Goal: Information Seeking & Learning: Learn about a topic

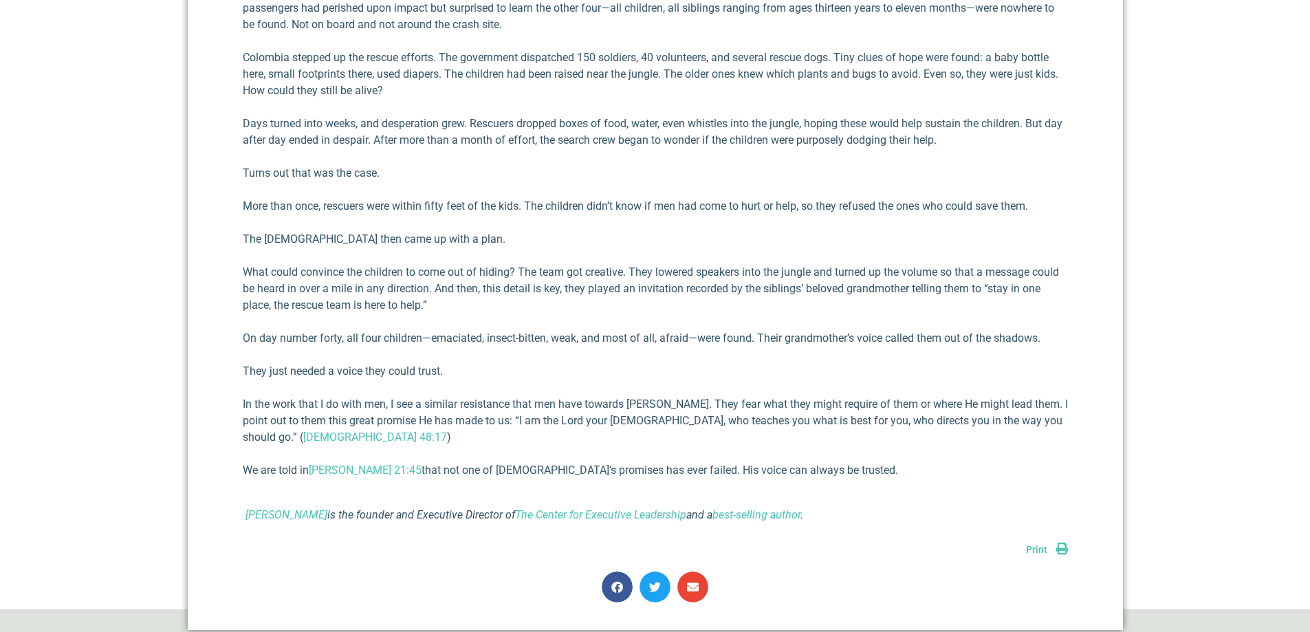
scroll to position [825, 0]
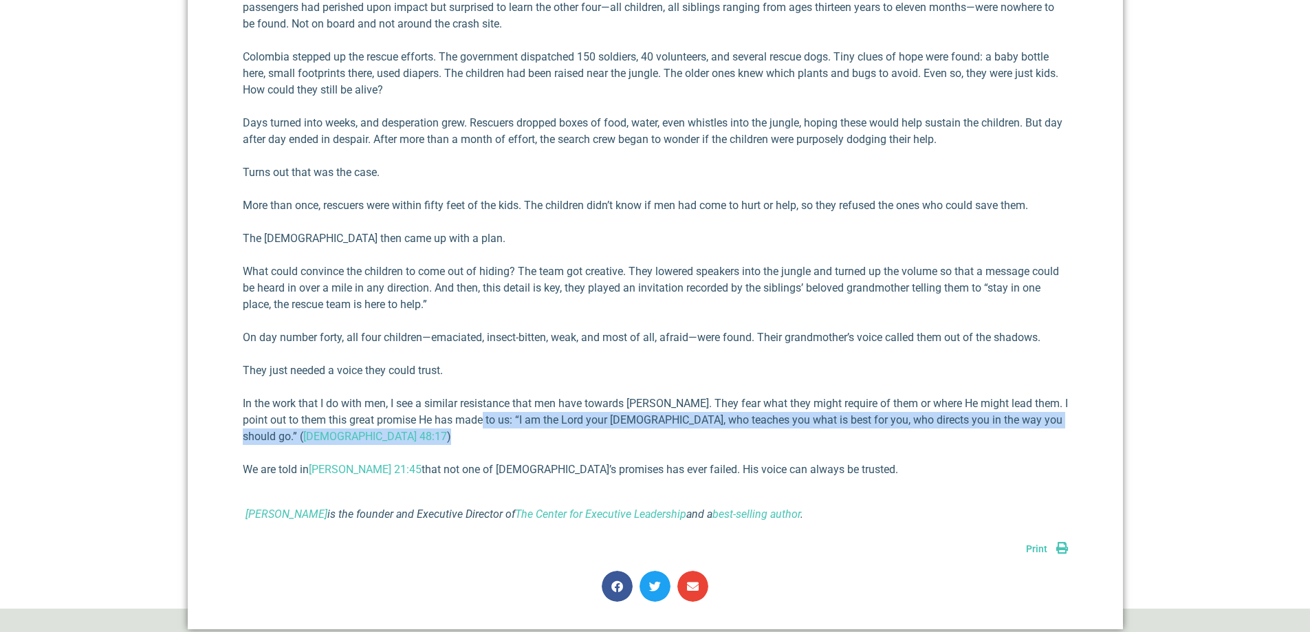
drag, startPoint x: 472, startPoint y: 417, endPoint x: 1051, endPoint y: 421, distance: 579.6
click at [1051, 421] on p "In the work that I do with men, I see a similar resistance that men have toward…" at bounding box center [655, 420] width 825 height 50
copy p "“I am the Lord your God, who teaches you what is best for you, who directs you …"
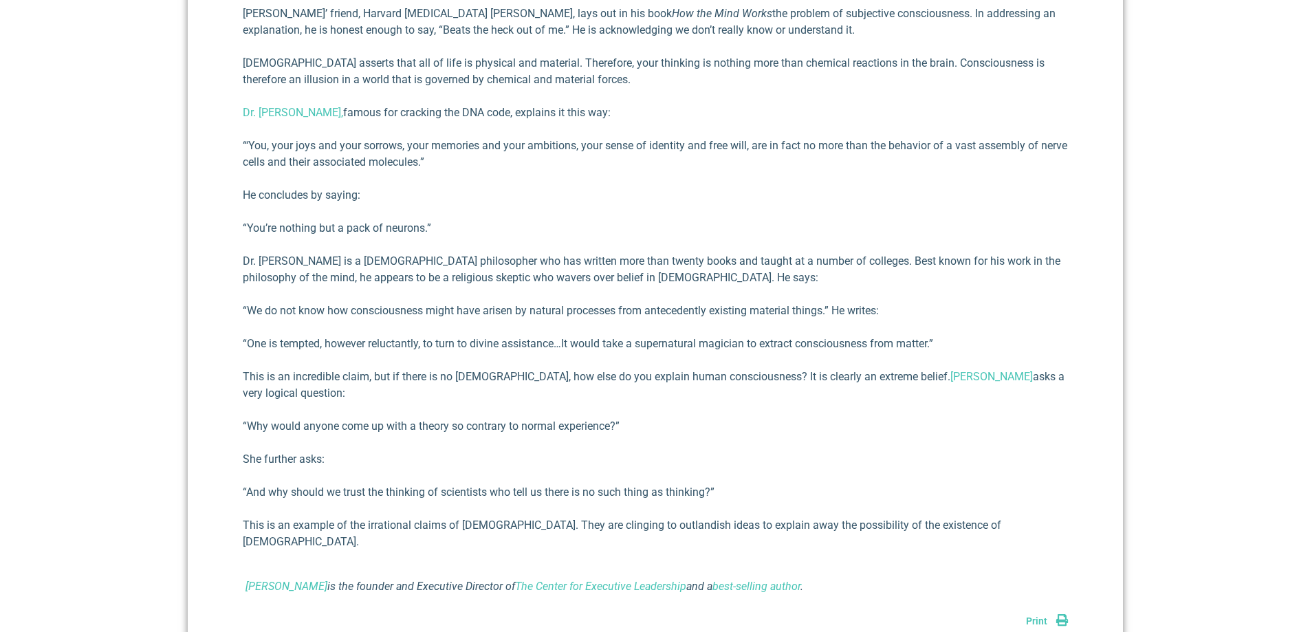
scroll to position [1169, 0]
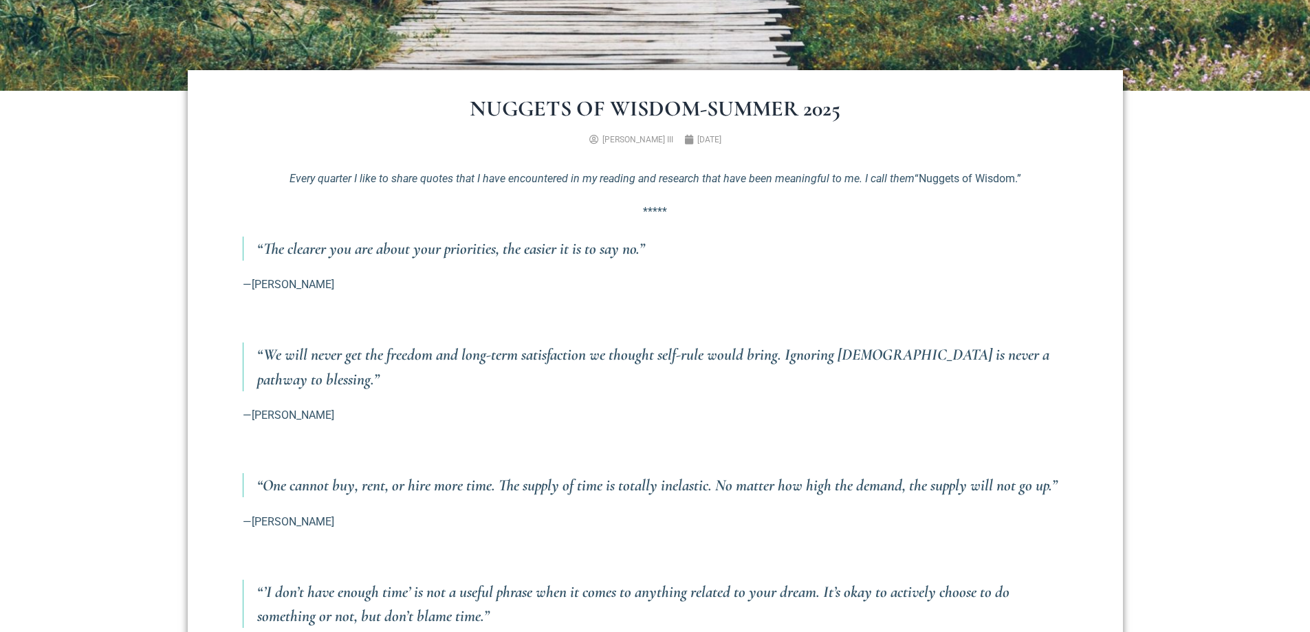
scroll to position [481, 0]
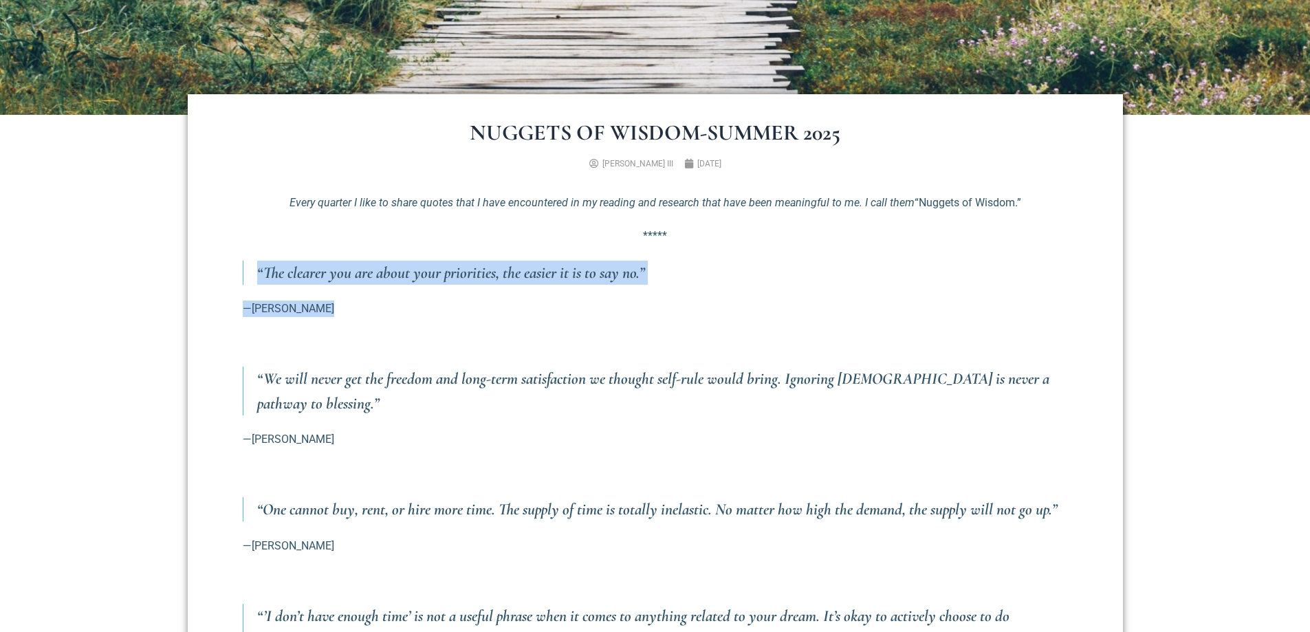
drag, startPoint x: 257, startPoint y: 270, endPoint x: 336, endPoint y: 303, distance: 84.8
copy div "“The clearer you are about your priorities, the easier it is to say no.” —SHANE…"
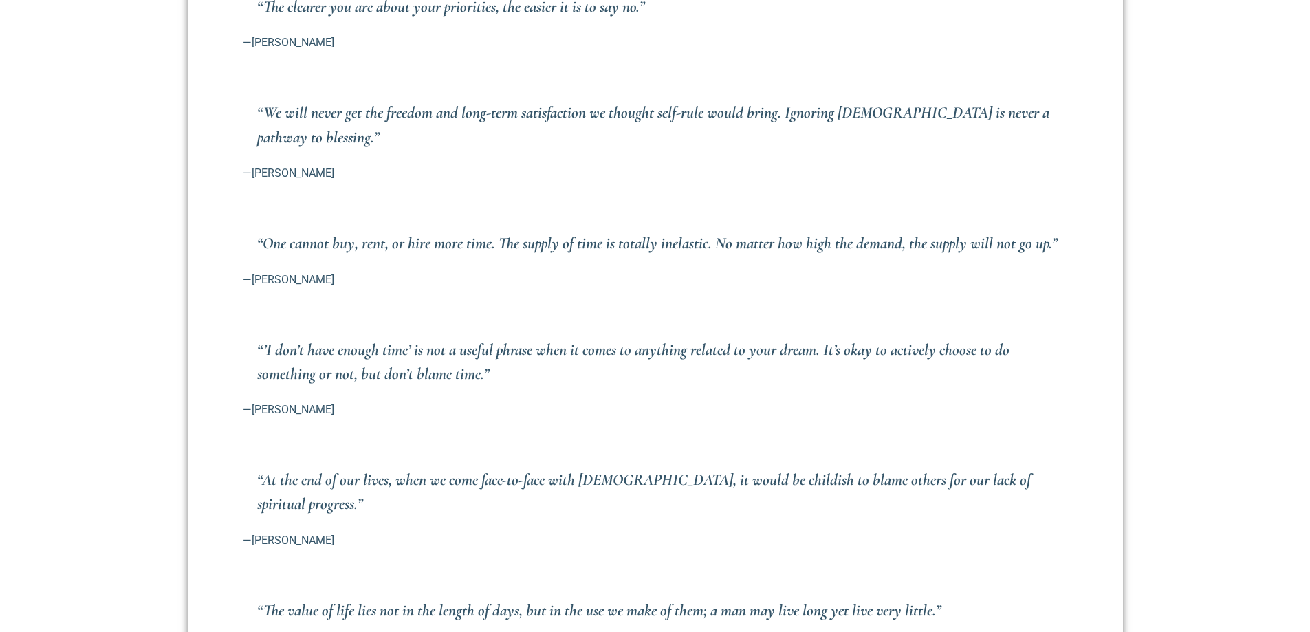
scroll to position [825, 0]
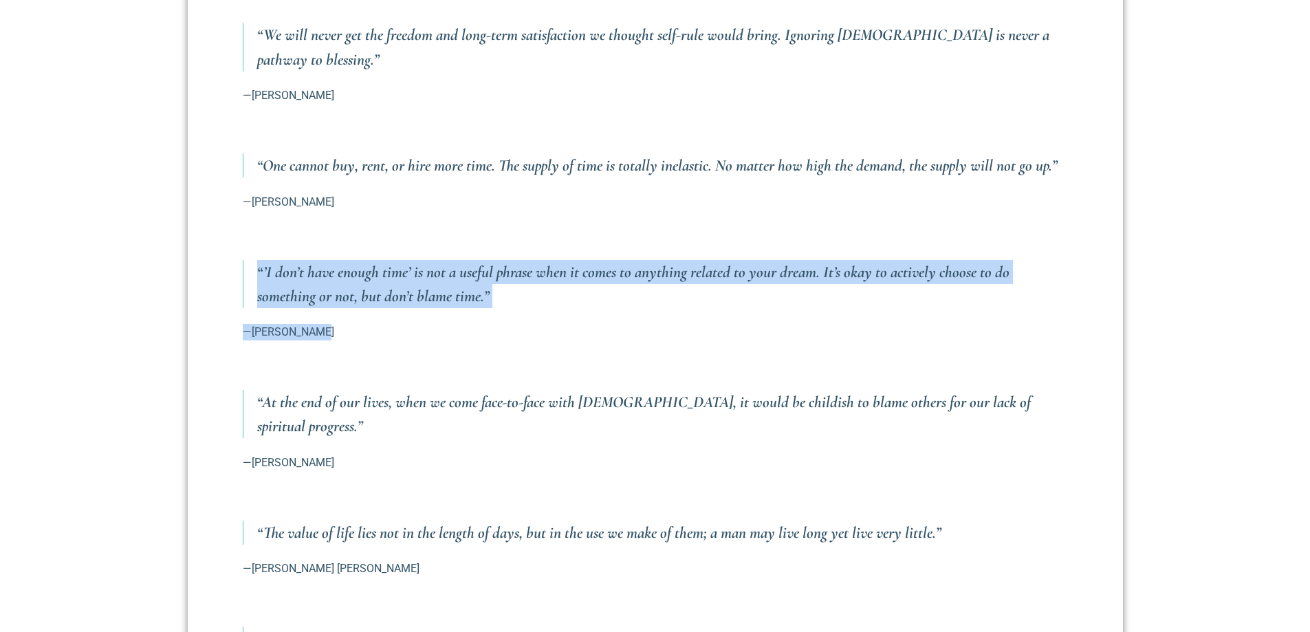
drag, startPoint x: 262, startPoint y: 276, endPoint x: 335, endPoint y: 328, distance: 89.7
click at [335, 328] on div "Every quarter I like to share quotes that I have encountered in my reading and …" at bounding box center [655, 514] width 825 height 1326
copy div "“’I don’t have enough time’ is not a useful phrase when it comes to anything re…"
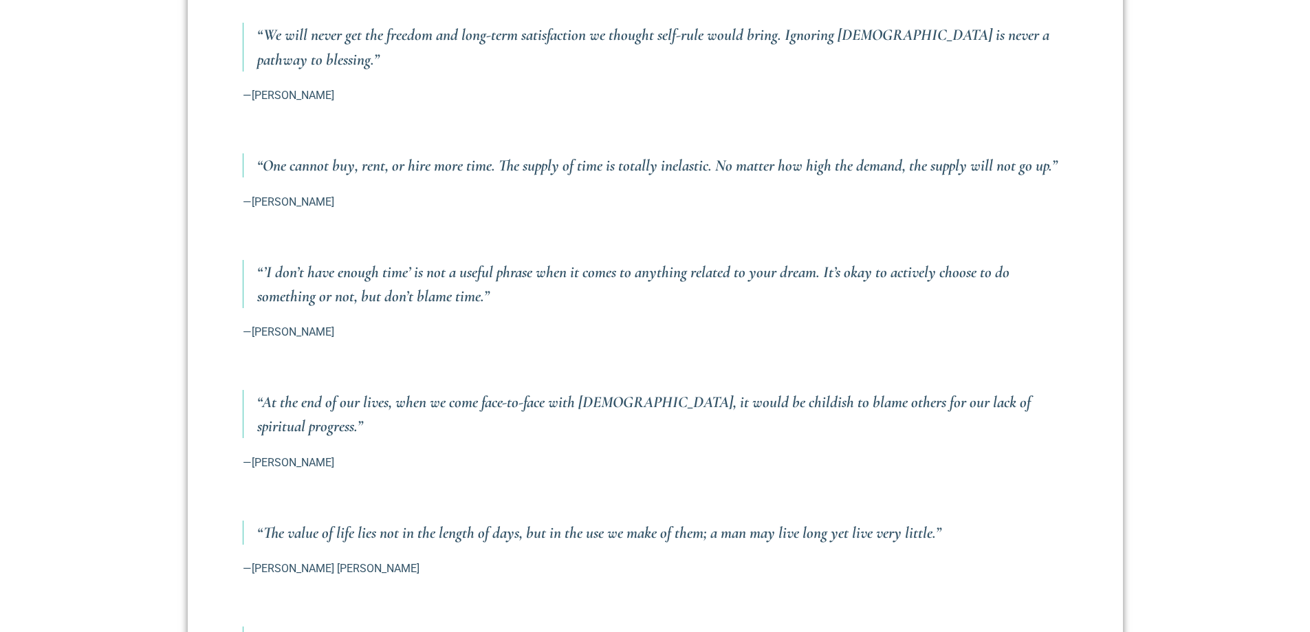
click at [199, 417] on div "Nuggets of Wisdom-Summer 2025 Richard E. Simmons III July 3, 2025 Every quarter…" at bounding box center [655, 516] width 935 height 1533
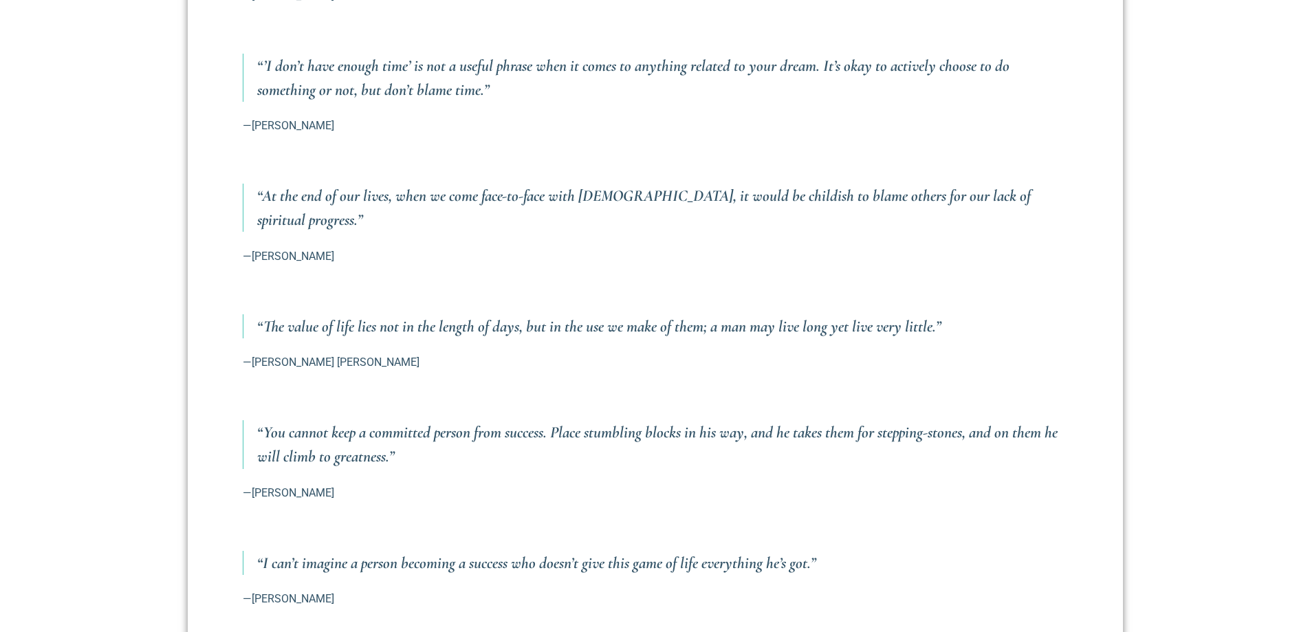
scroll to position [1100, 0]
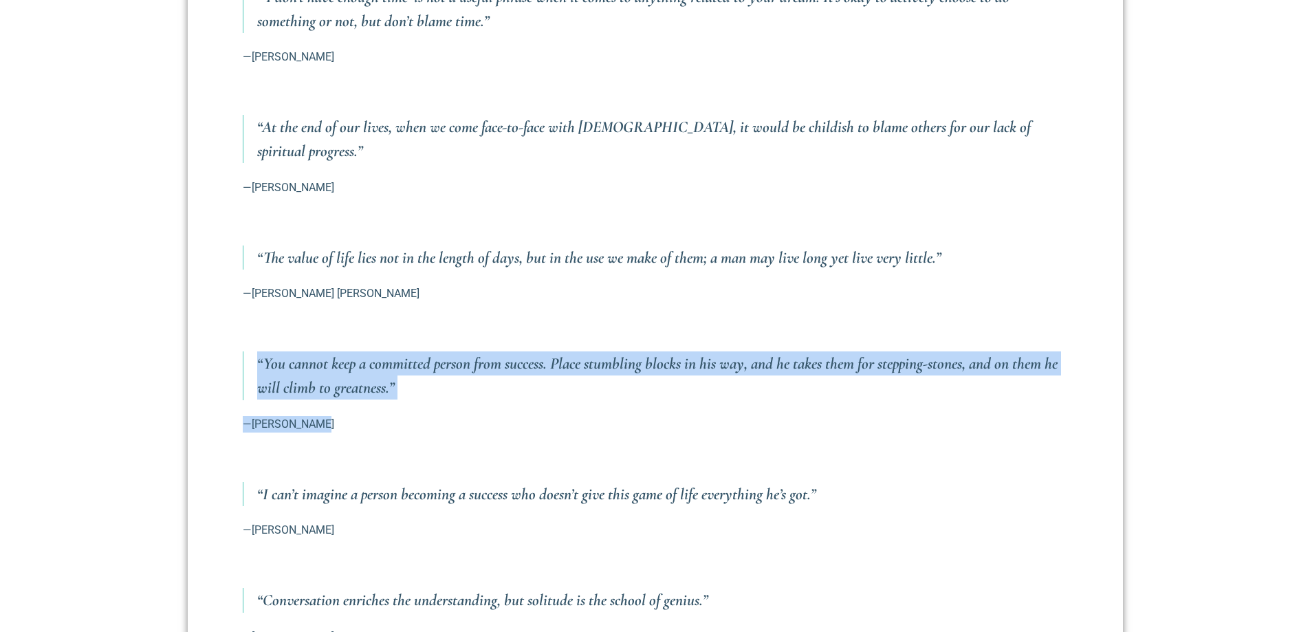
drag, startPoint x: 257, startPoint y: 336, endPoint x: 325, endPoint y: 397, distance: 91.0
click at [325, 397] on div "Every quarter I like to share quotes that I have encountered in my reading and …" at bounding box center [655, 239] width 825 height 1326
copy div "“You cannot keep a committed person from success. Place stumbling blocks in his…"
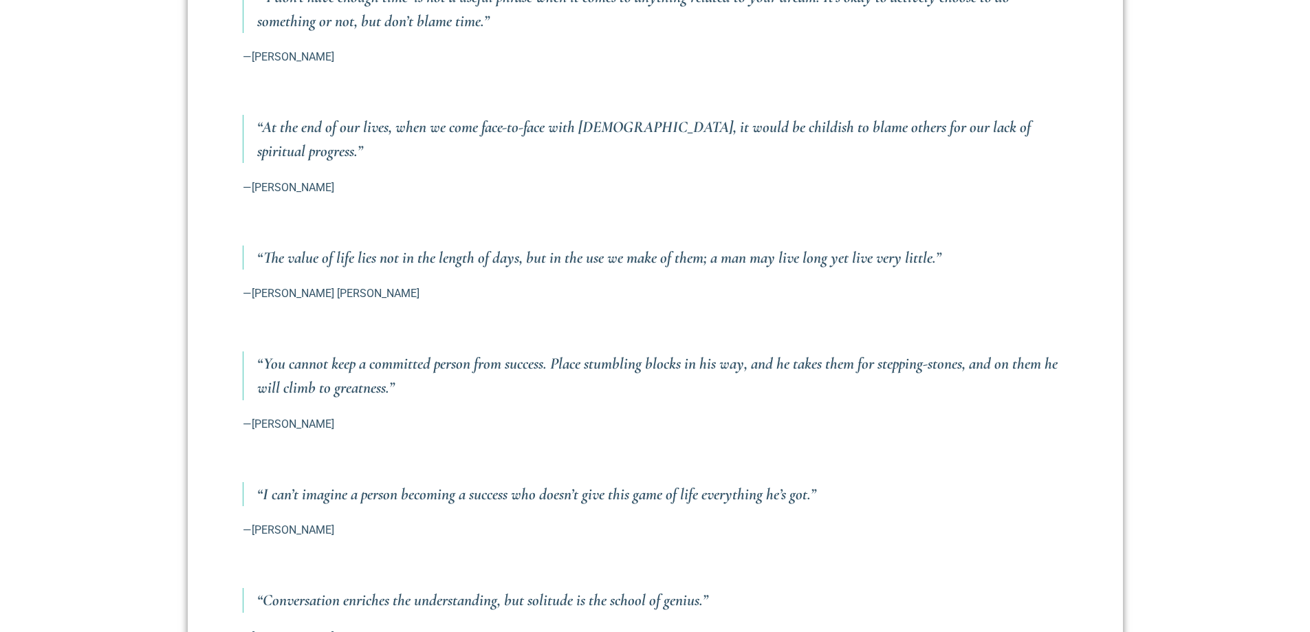
click at [253, 482] on blockquote "“I can’t imagine a person becoming a success who doesn’t give this game of life…" at bounding box center [655, 494] width 825 height 24
drag, startPoint x: 255, startPoint y: 465, endPoint x: 352, endPoint y: 506, distance: 105.4
click at [352, 506] on div "Every quarter I like to share quotes that I have encountered in my reading and …" at bounding box center [655, 239] width 825 height 1326
copy div "“I can’t imagine a person becoming a success who doesn’t give this game of life…"
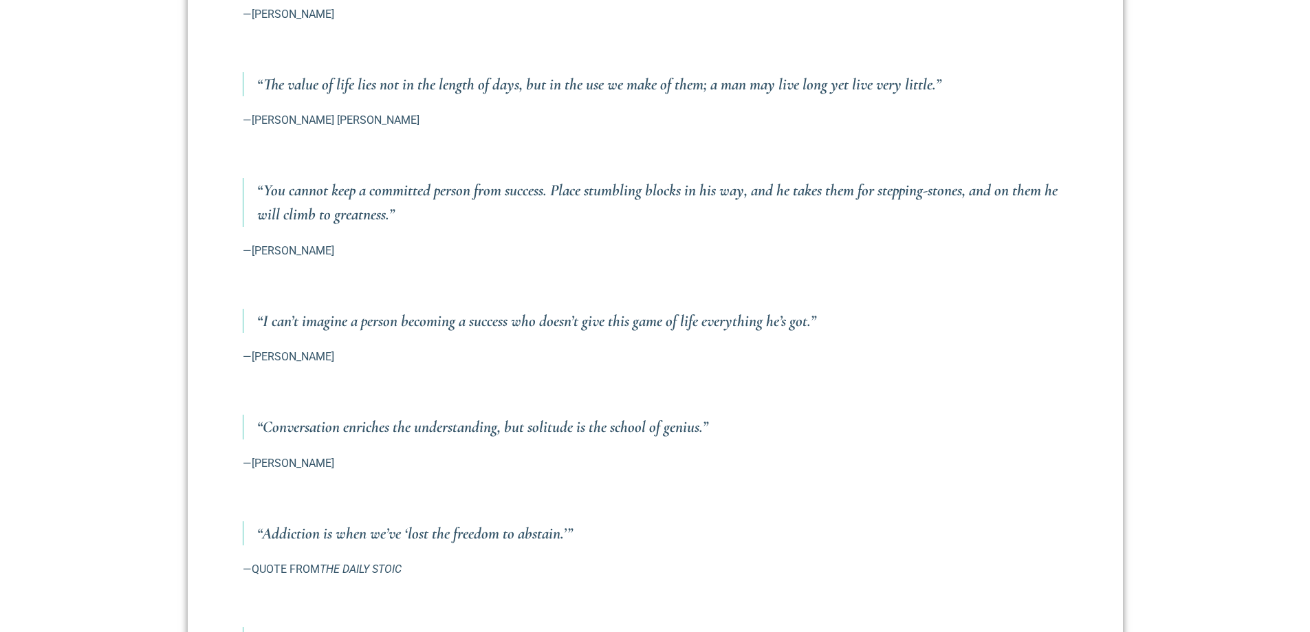
scroll to position [1306, 0]
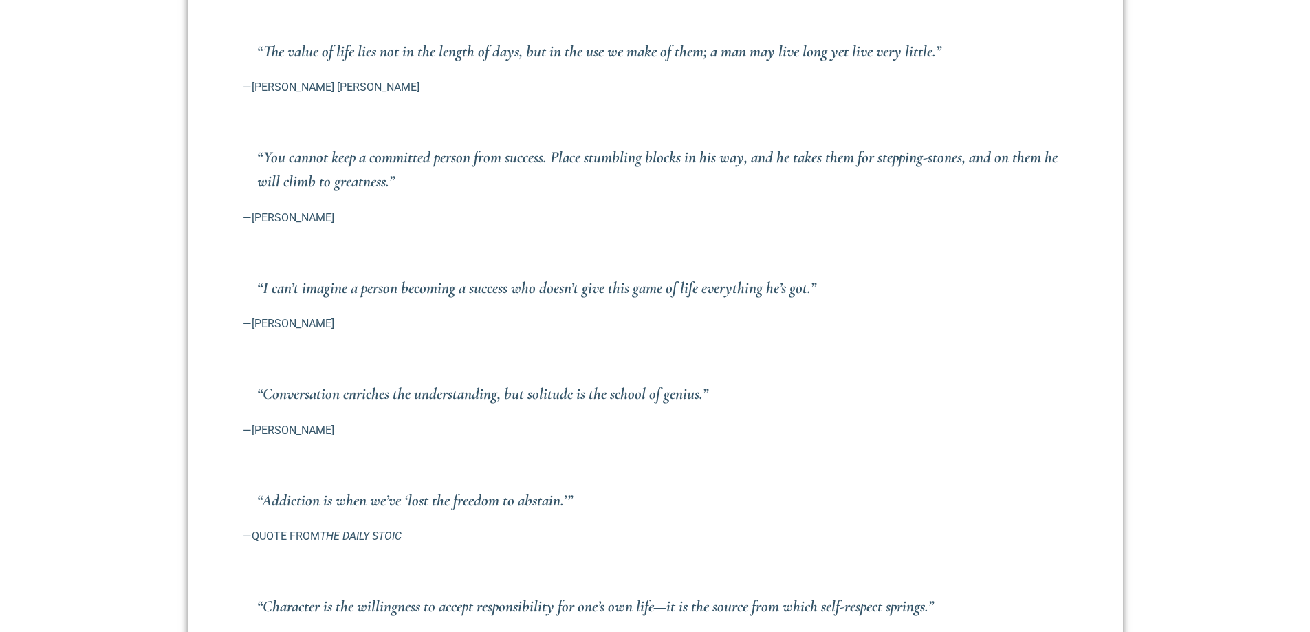
click at [177, 402] on section "Nuggets of Wisdom-Summer 2025 Richard E. Simmons III July 3, 2025 Every quarter…" at bounding box center [655, 36] width 1310 height 1492
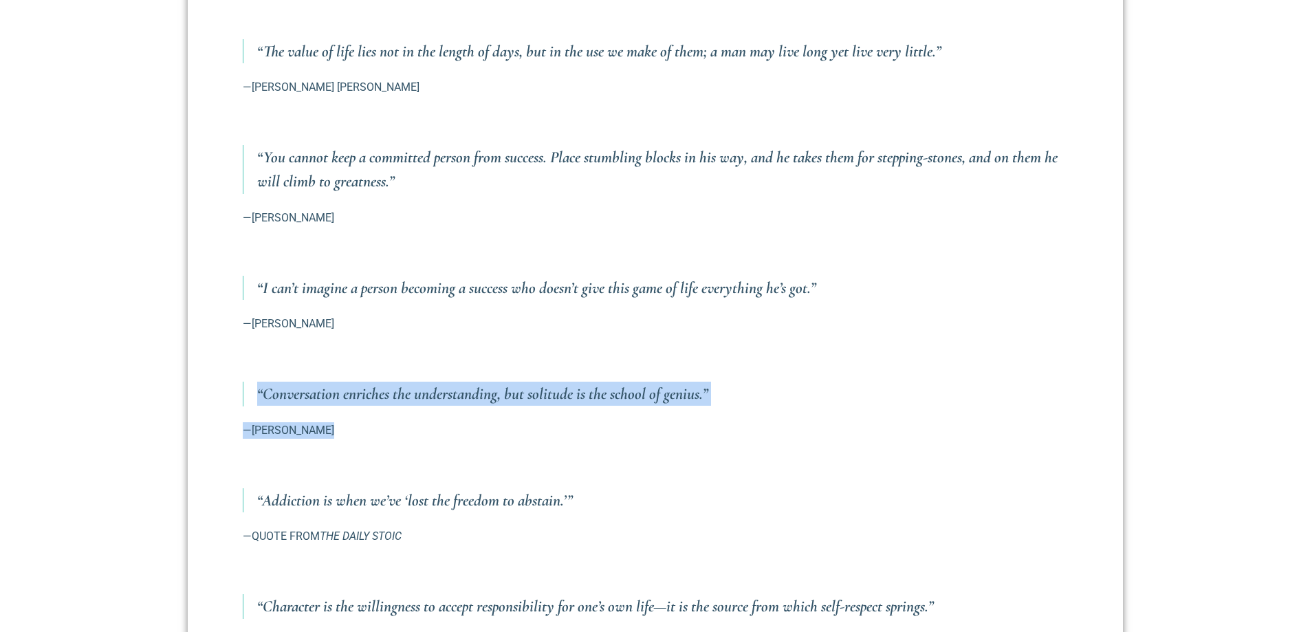
drag, startPoint x: 256, startPoint y: 369, endPoint x: 338, endPoint y: 404, distance: 88.1
click at [338, 404] on div "Every quarter I like to share quotes that I have encountered in my reading and …" at bounding box center [655, 33] width 825 height 1326
copy div "“Conversation enriches the understanding, but solitude is the school of genius.…"
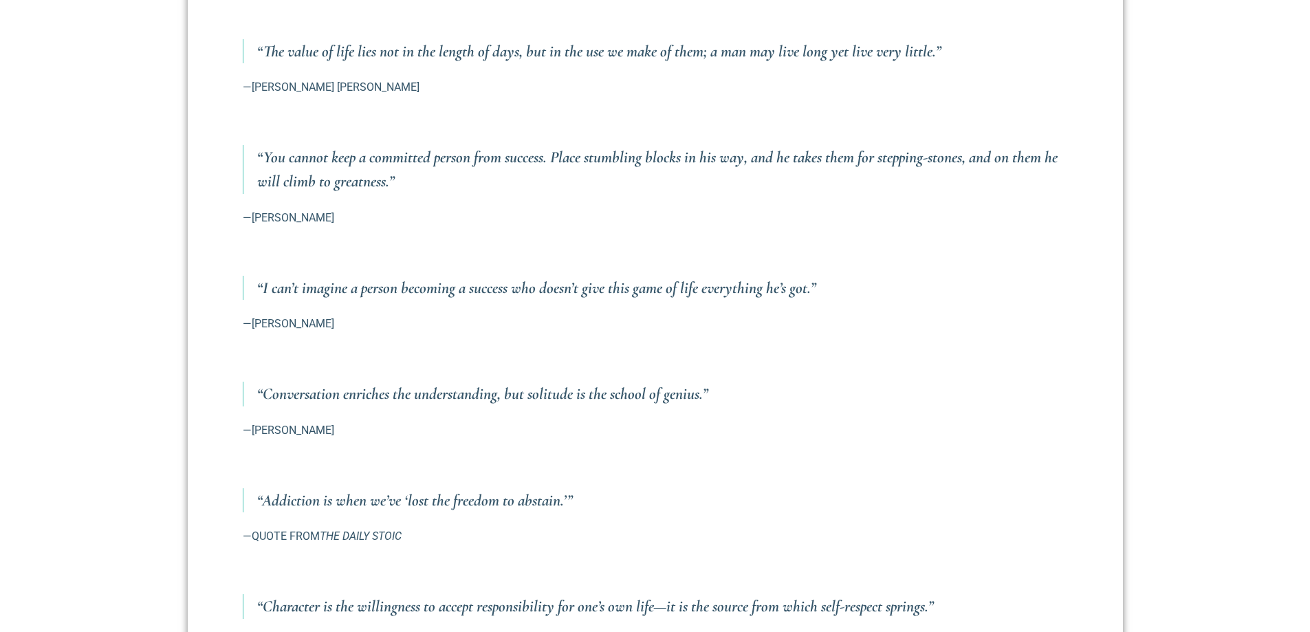
click at [179, 500] on section "Nuggets of Wisdom-Summer 2025 Richard E. Simmons III July 3, 2025 Every quarter…" at bounding box center [655, 36] width 1310 height 1492
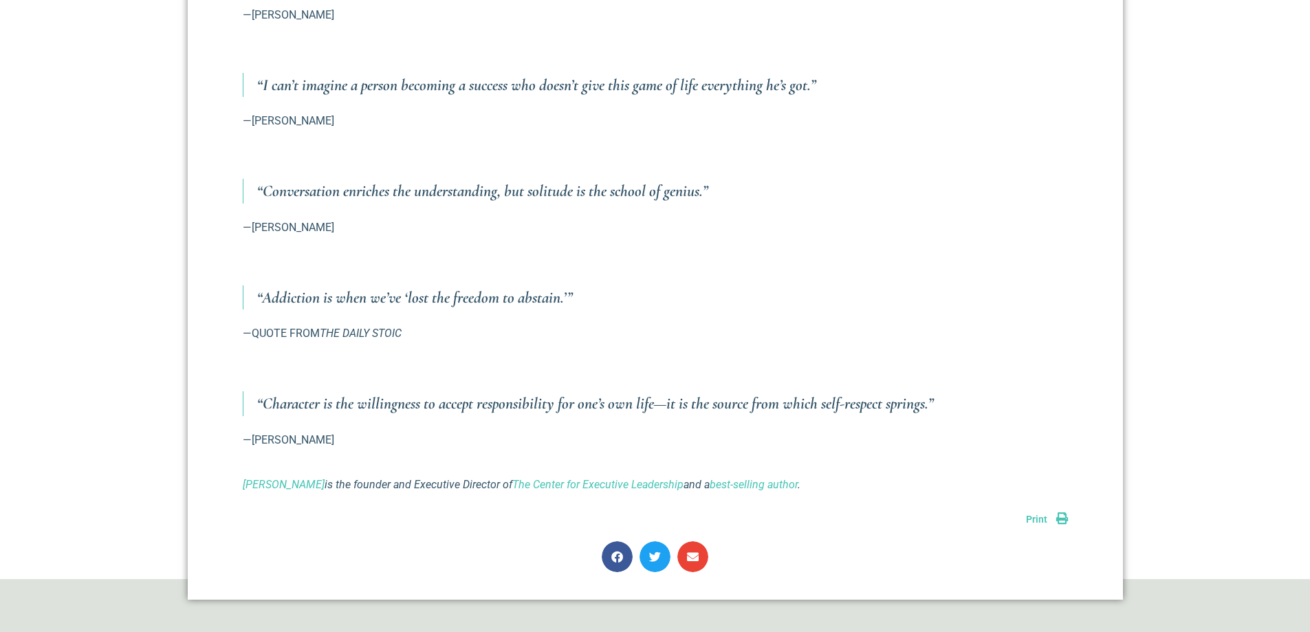
scroll to position [1513, 0]
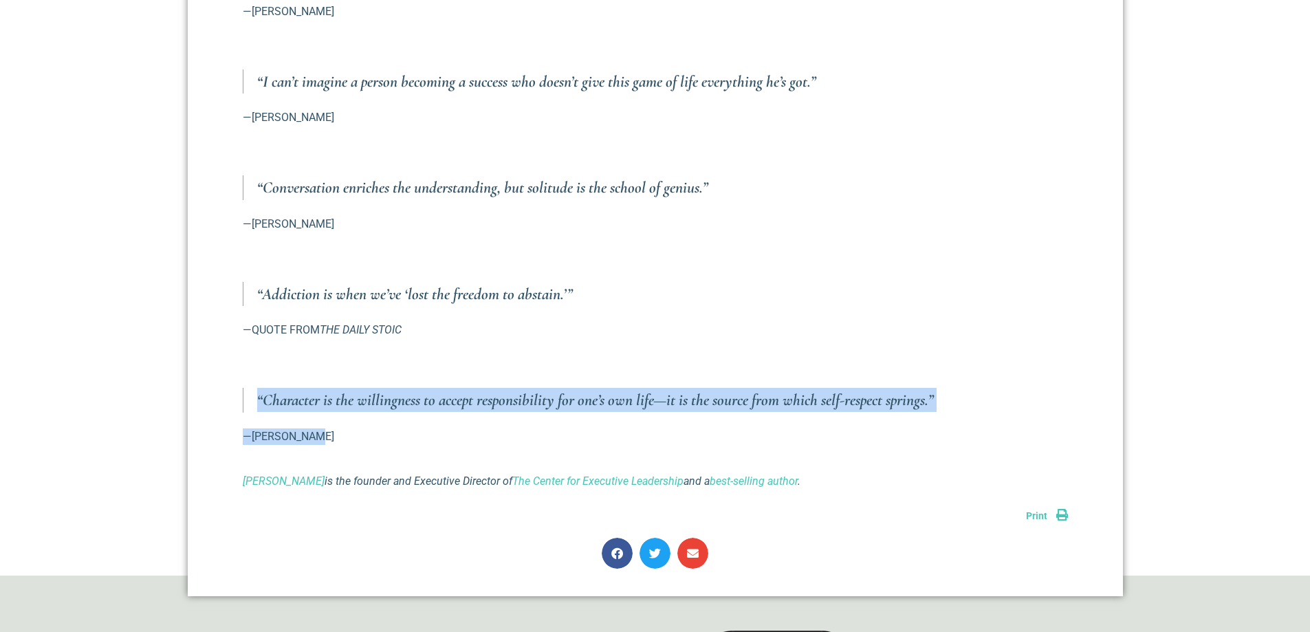
drag, startPoint x: 256, startPoint y: 373, endPoint x: 316, endPoint y: 405, distance: 68.3
copy div "“Character is the willingness to accept responsibility for one’s own life—it is…"
